Goal: Transaction & Acquisition: Book appointment/travel/reservation

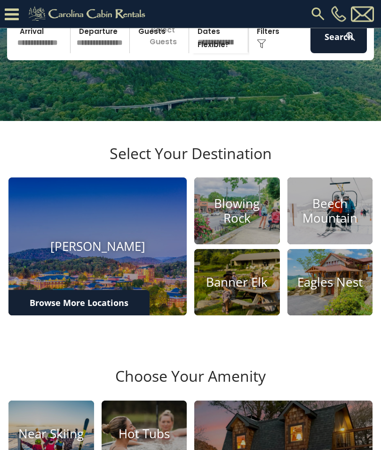
scroll to position [117, 0]
click at [233, 225] on h4 "Blowing Rock" at bounding box center [237, 210] width 86 height 29
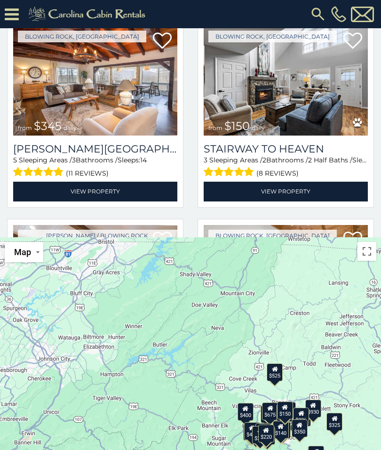
scroll to position [2081, 0]
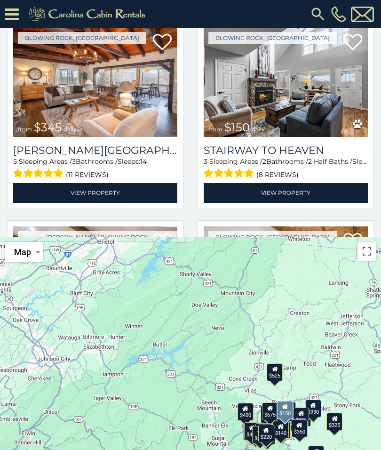
click at [308, 183] on link "View Property" at bounding box center [286, 192] width 164 height 19
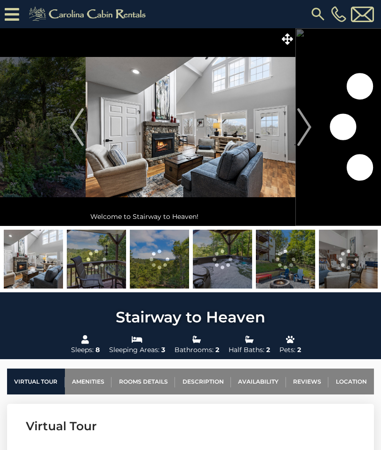
click at [284, 257] on img at bounding box center [285, 259] width 59 height 59
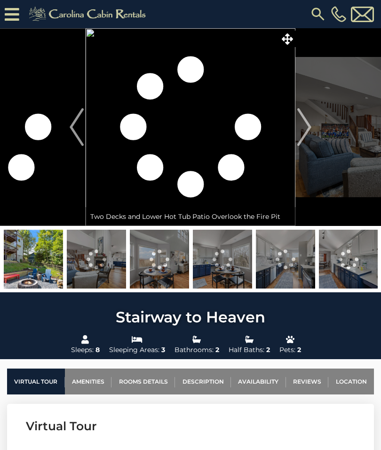
click at [278, 261] on img at bounding box center [285, 259] width 59 height 59
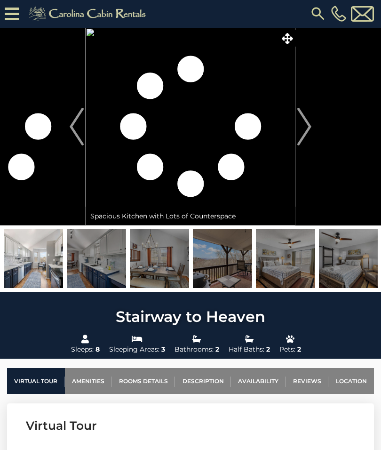
scroll to position [0, 0]
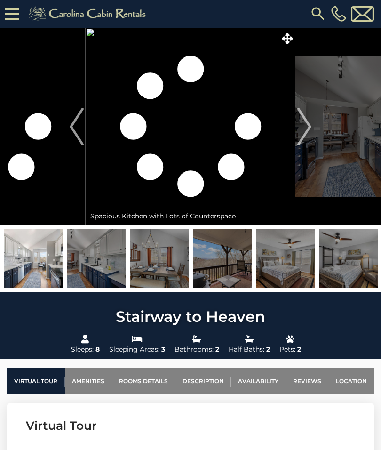
click at [242, 147] on img at bounding box center [191, 127] width 210 height 198
click at [33, 265] on img at bounding box center [33, 258] width 59 height 59
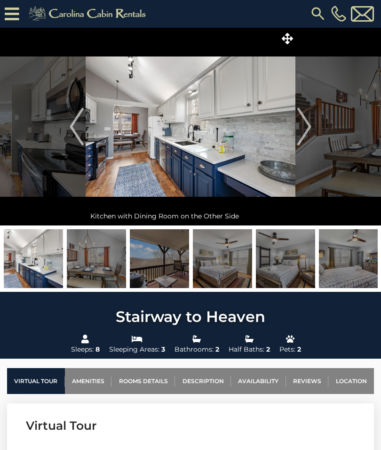
click at [298, 125] on img "Next" at bounding box center [304, 127] width 14 height 38
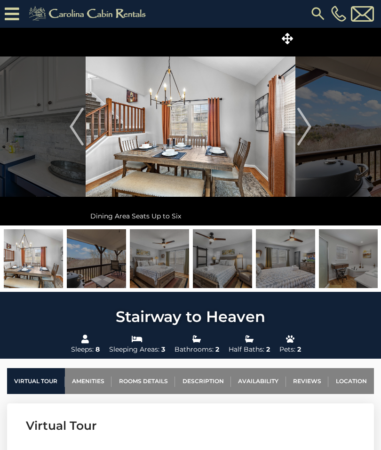
click at [309, 128] on img "Next" at bounding box center [304, 127] width 14 height 38
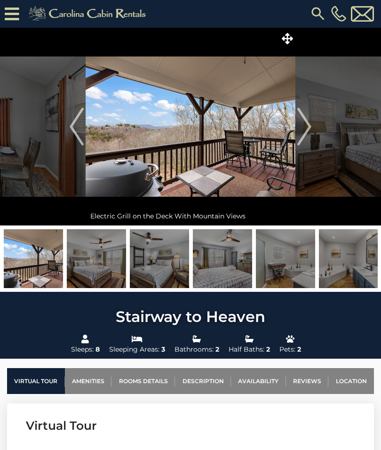
click at [303, 130] on img "Next" at bounding box center [304, 127] width 14 height 38
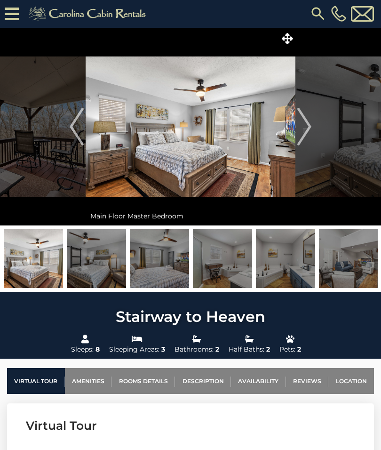
click at [302, 129] on img "Next" at bounding box center [304, 127] width 14 height 38
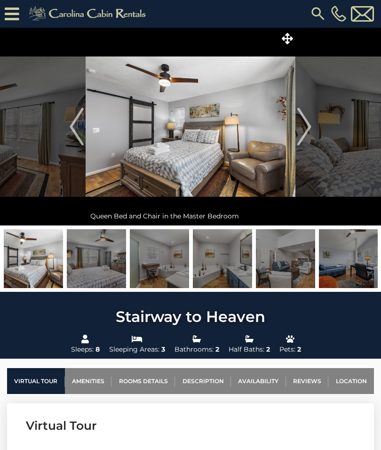
click at [300, 123] on img "Next" at bounding box center [304, 127] width 14 height 38
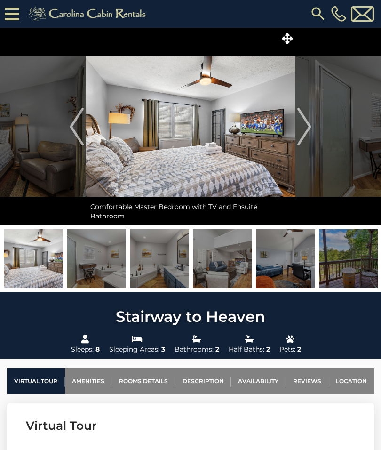
click at [297, 122] on img "Next" at bounding box center [304, 127] width 14 height 38
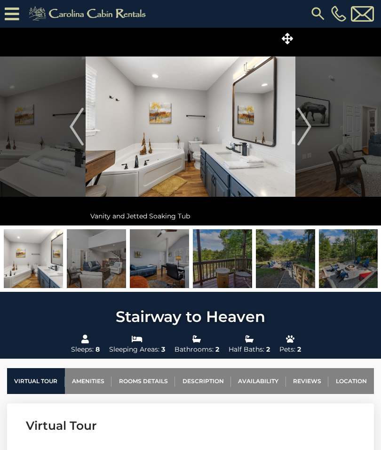
click at [294, 128] on img at bounding box center [191, 127] width 210 height 198
click at [304, 122] on img "Next" at bounding box center [304, 127] width 14 height 38
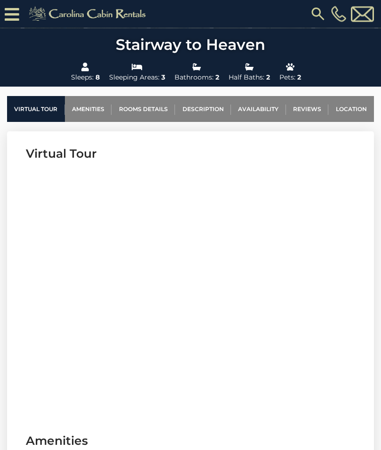
scroll to position [287, 0]
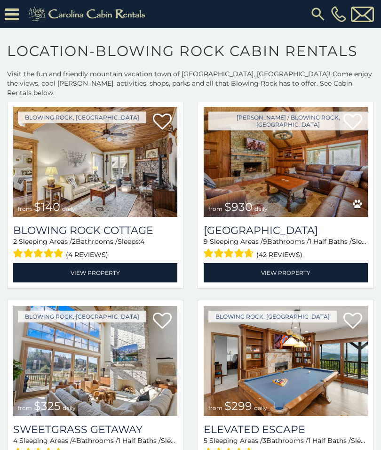
scroll to position [1435, 0]
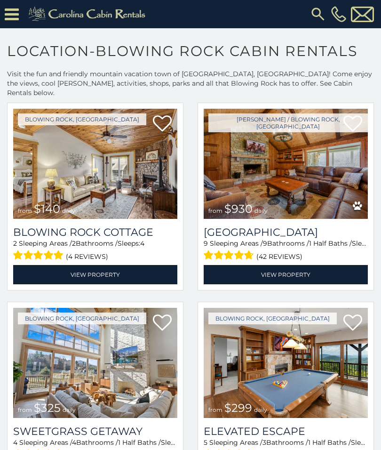
click at [98, 265] on link "View Property" at bounding box center [95, 274] width 164 height 19
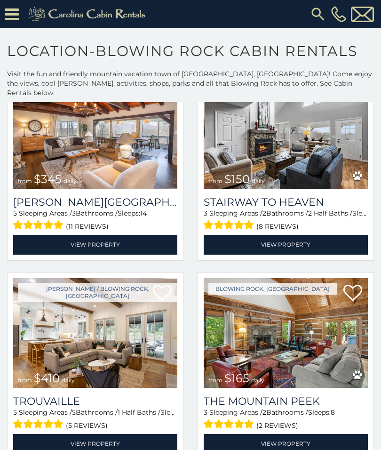
scroll to position [2261, 0]
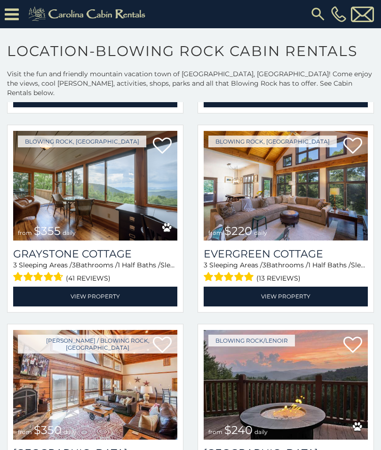
scroll to position [2607, 0]
click at [299, 131] on img at bounding box center [286, 186] width 164 height 110
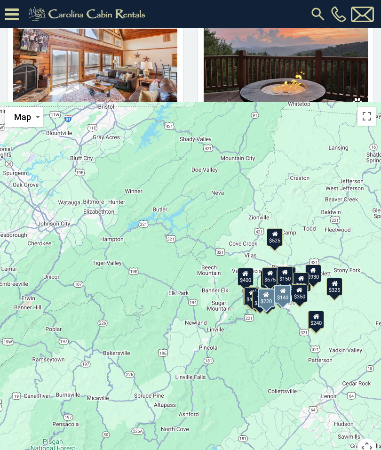
scroll to position [2564, 0]
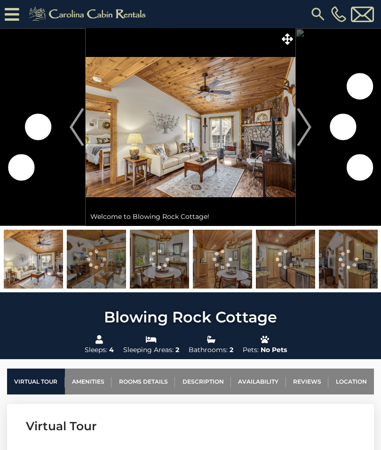
click at [304, 124] on img "Next" at bounding box center [304, 127] width 14 height 38
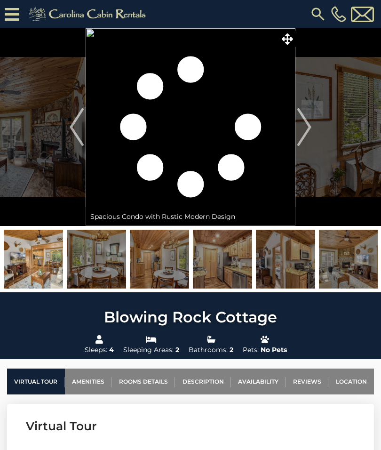
click at [298, 128] on img "Next" at bounding box center [304, 127] width 14 height 38
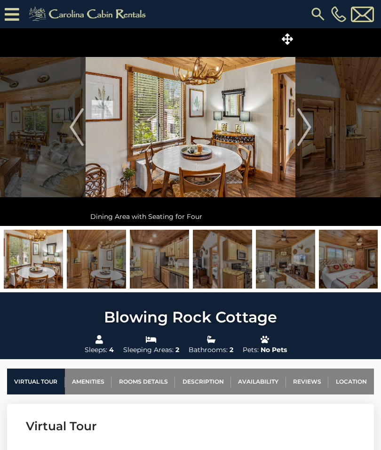
click at [306, 124] on img "Next" at bounding box center [304, 127] width 14 height 38
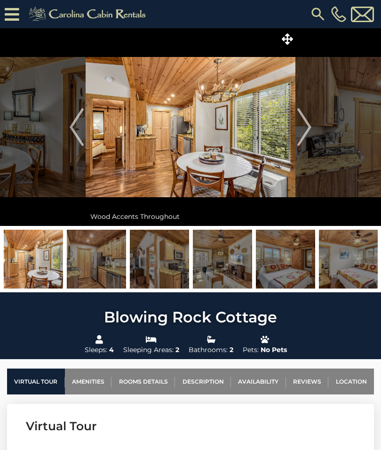
click at [307, 122] on img "Next" at bounding box center [304, 127] width 14 height 38
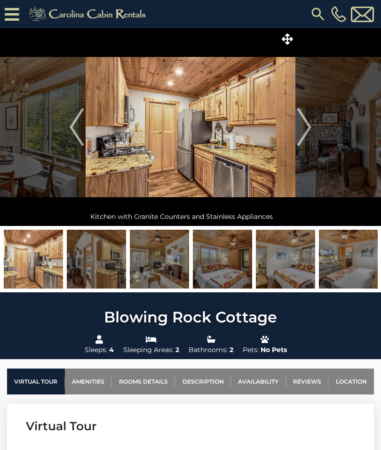
click at [304, 121] on img "Next" at bounding box center [304, 127] width 14 height 38
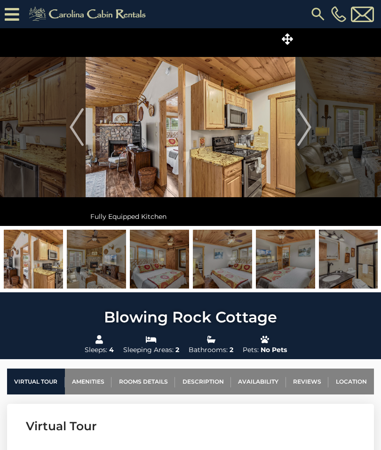
click at [303, 123] on img "Next" at bounding box center [304, 127] width 14 height 38
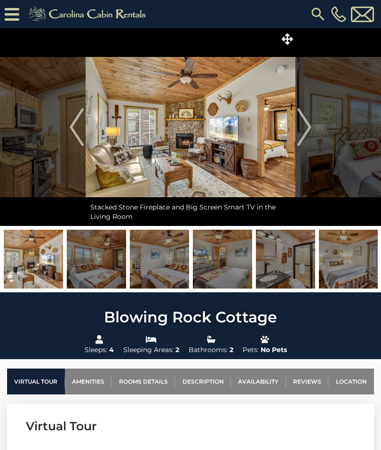
click at [305, 125] on img "Next" at bounding box center [304, 127] width 14 height 38
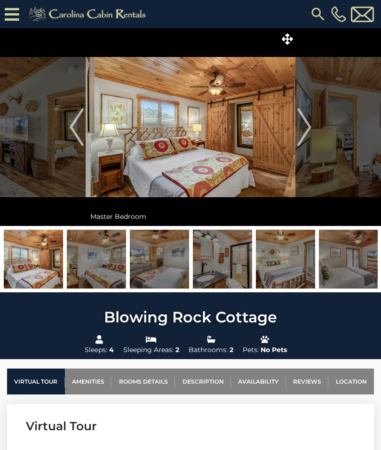
click at [305, 123] on img "Next" at bounding box center [304, 127] width 14 height 38
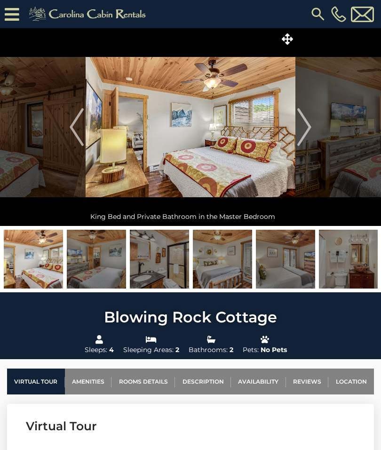
click at [299, 123] on img "Next" at bounding box center [304, 127] width 14 height 38
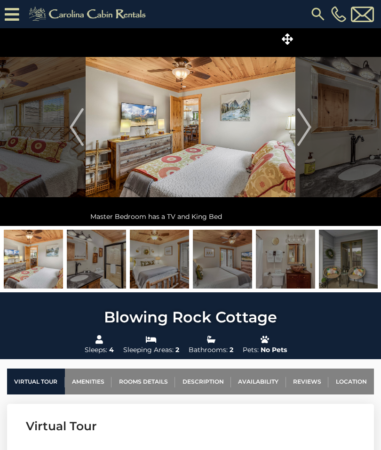
click at [300, 127] on img "Next" at bounding box center [304, 127] width 14 height 38
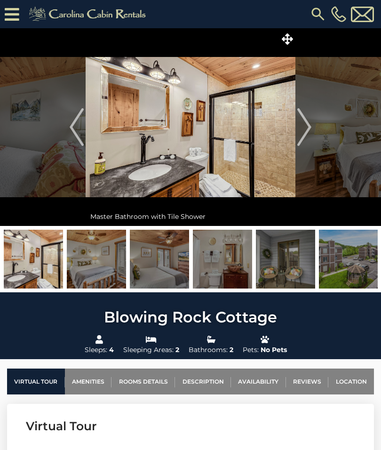
click at [295, 127] on img at bounding box center [191, 127] width 210 height 198
click at [303, 132] on img "Next" at bounding box center [304, 127] width 14 height 38
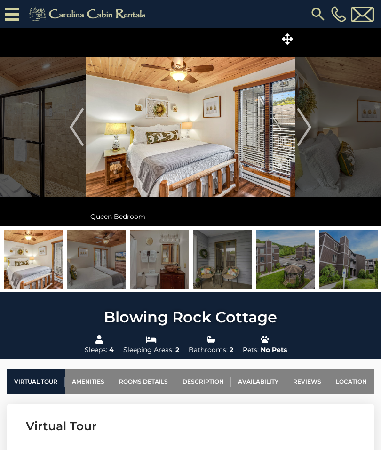
click at [309, 123] on img "Next" at bounding box center [304, 127] width 14 height 38
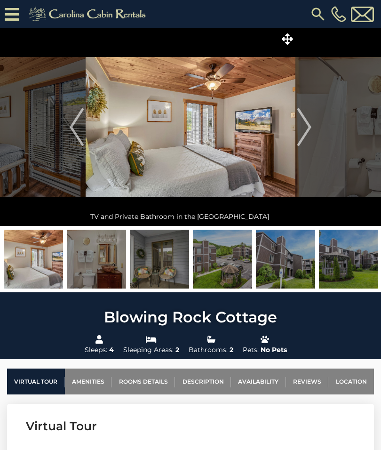
click at [307, 123] on img "Next" at bounding box center [304, 127] width 14 height 38
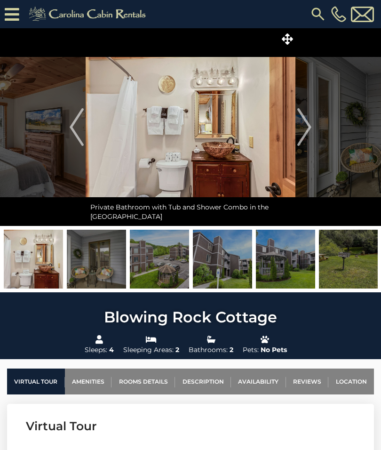
click at [213, 261] on img at bounding box center [222, 259] width 59 height 59
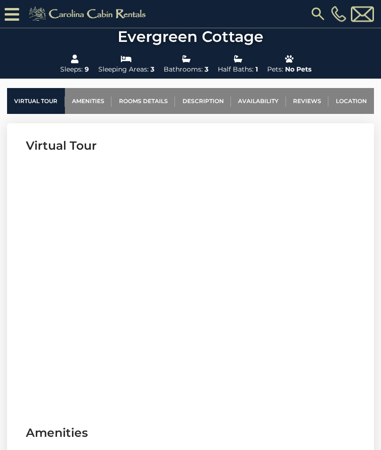
scroll to position [292, 0]
